Goal: Information Seeking & Learning: Learn about a topic

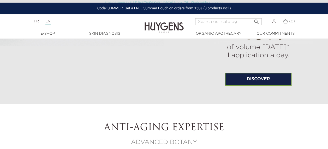
scroll to position [391, 0]
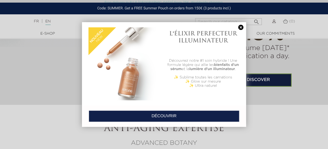
click at [240, 25] on link at bounding box center [240, 27] width 7 height 5
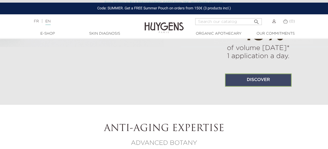
click at [261, 81] on link "Discover" at bounding box center [258, 80] width 66 height 13
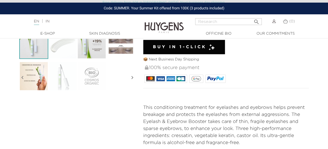
scroll to position [130, 0]
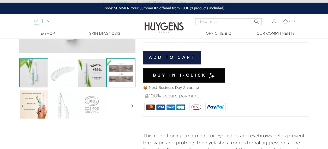
click at [123, 74] on img at bounding box center [120, 72] width 29 height 29
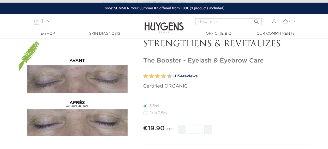
scroll to position [26, 0]
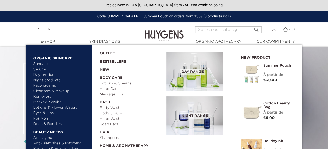
click at [198, 73] on span "Day Range" at bounding box center [192, 72] width 25 height 7
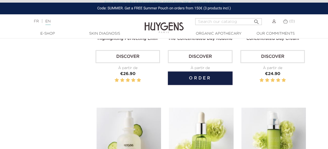
scroll to position [287, 0]
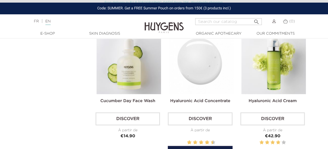
click at [200, 99] on link "Hyaluronic Acid Concentrate" at bounding box center [200, 101] width 60 height 4
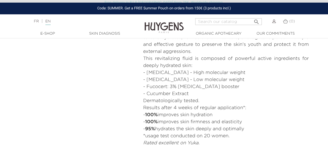
scroll to position [235, 0]
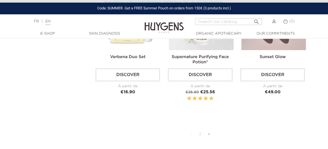
scroll to position [1304, 0]
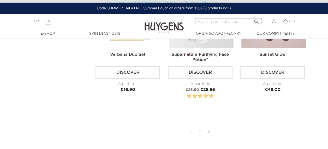
click at [208, 128] on link at bounding box center [208, 132] width 7 height 9
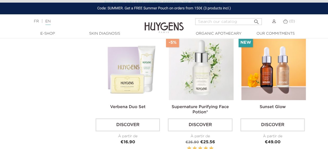
scroll to position [1252, 0]
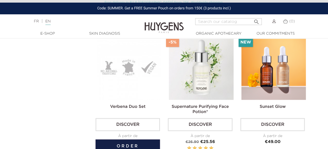
click at [129, 105] on link "Verbena Duo Set" at bounding box center [127, 107] width 35 height 4
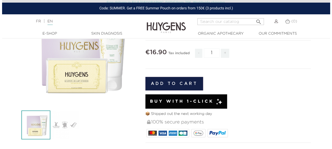
scroll to position [52, 0]
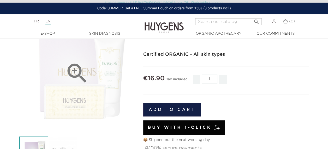
click at [78, 72] on icon "" at bounding box center [77, 73] width 26 height 26
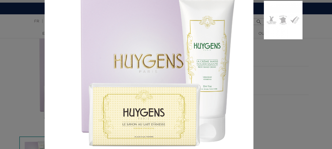
click at [16, 85] on div "Certified ORGANIC - All skin types" at bounding box center [166, 74] width 332 height 149
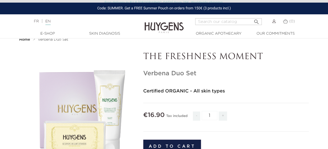
scroll to position [0, 0]
